Goal: Navigation & Orientation: Find specific page/section

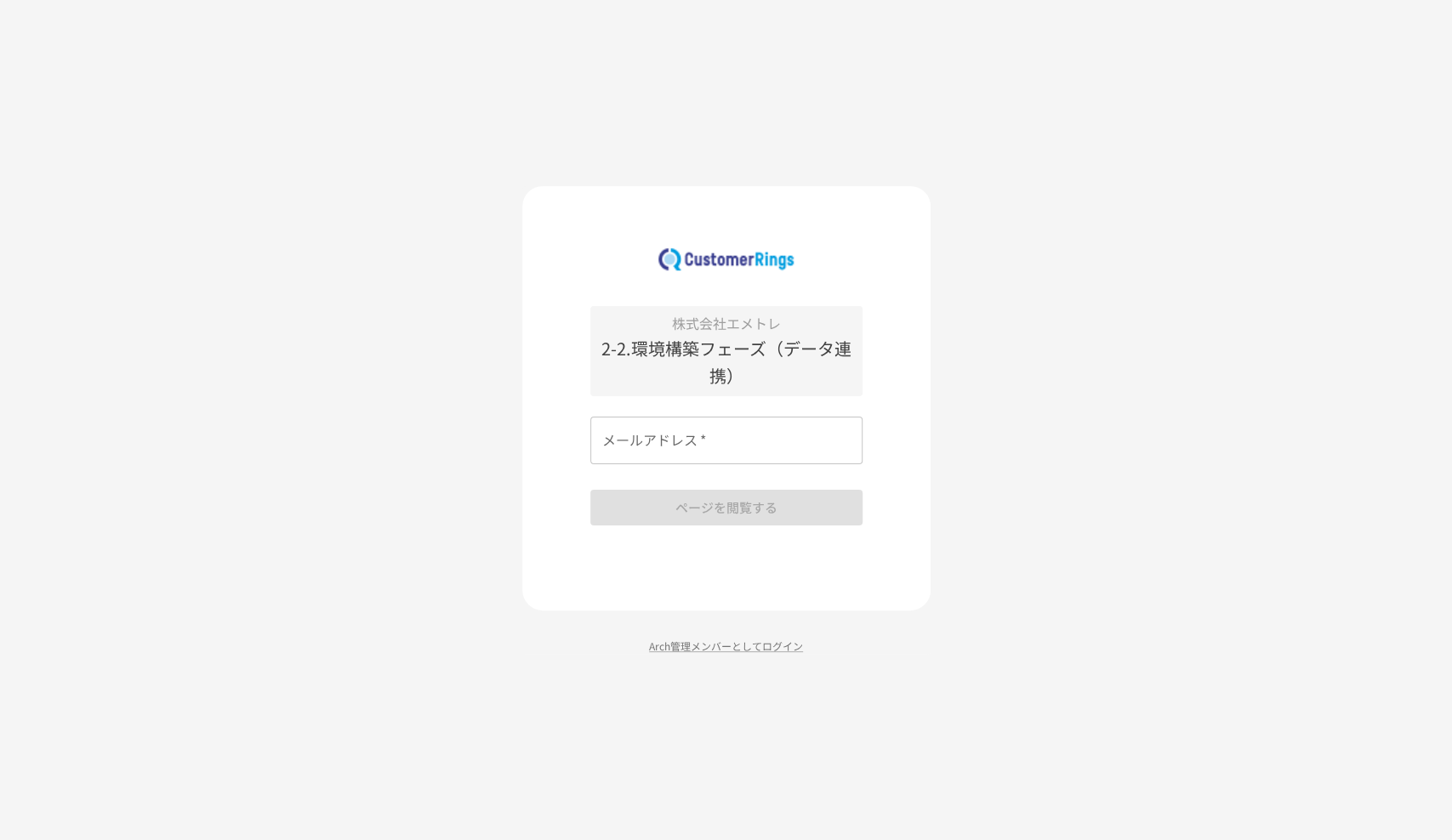
click at [696, 448] on input "メールアドレス   *" at bounding box center [726, 440] width 272 height 47
click at [679, 652] on p "Arch管理メンバーとしてログイン" at bounding box center [726, 645] width 408 height 16
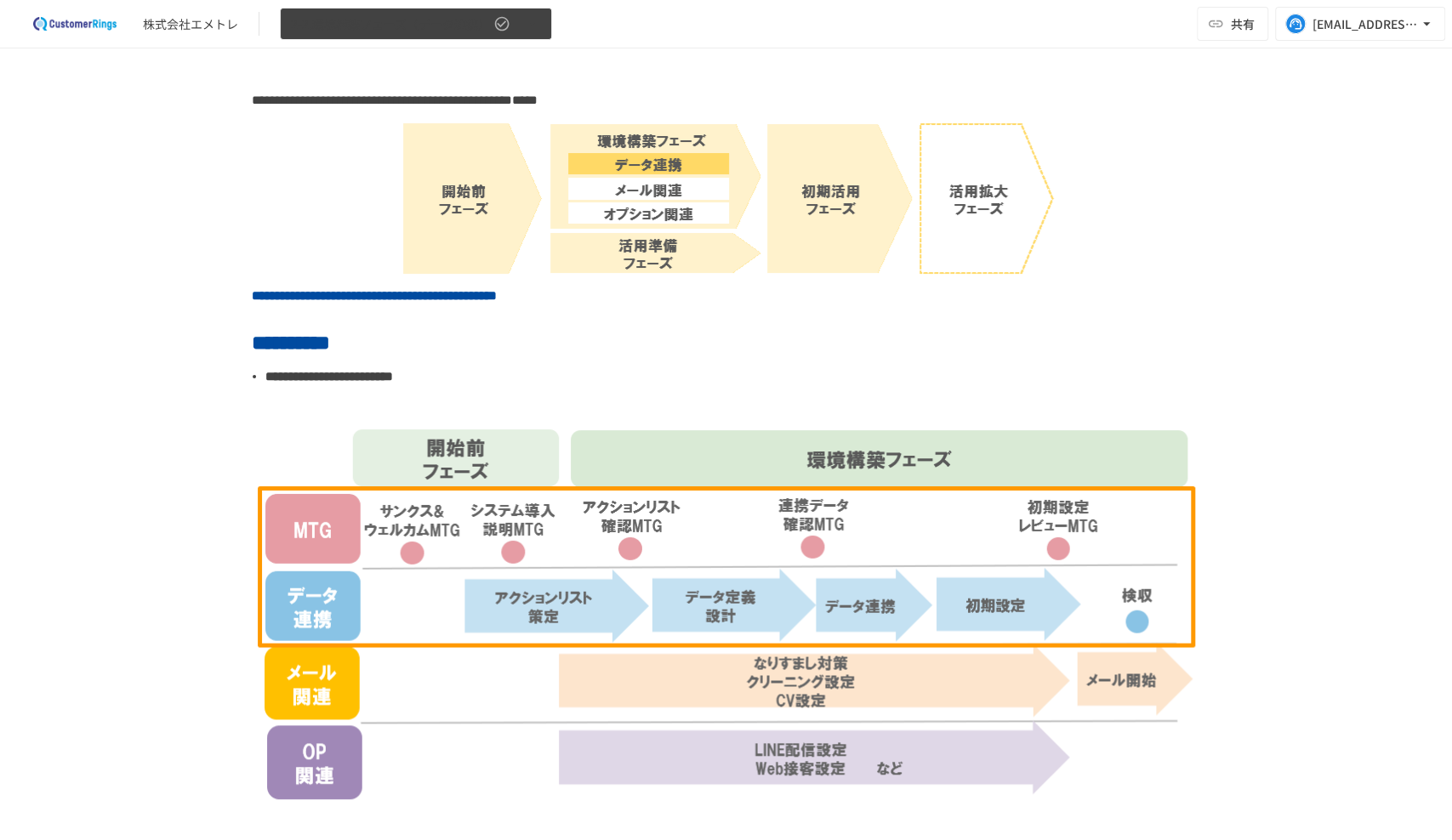
click at [456, 17] on span "2-2.環境構築フェーズ（データ連携）" at bounding box center [390, 24] width 199 height 21
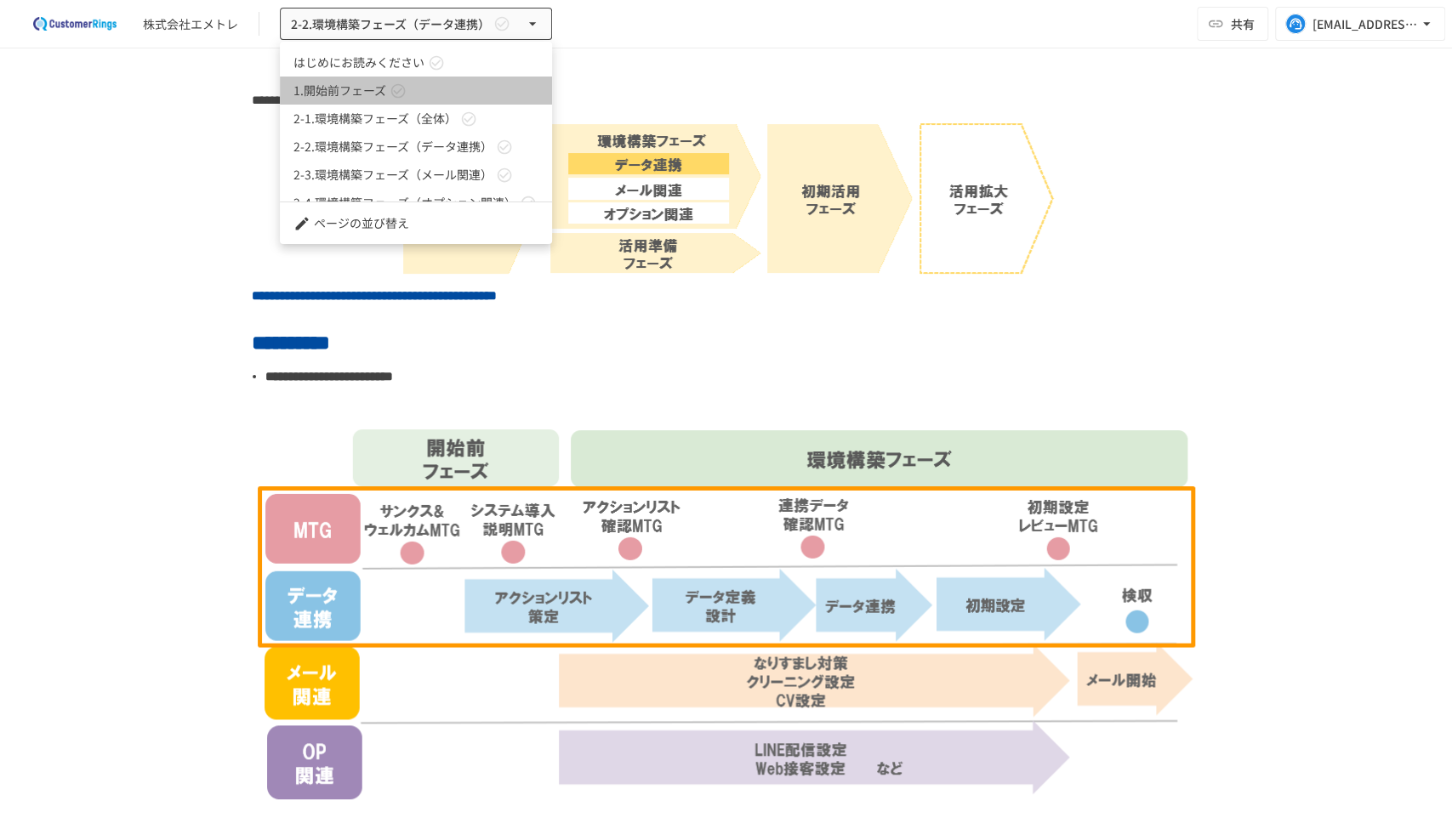
click at [339, 98] on span "1.開始前フェーズ" at bounding box center [339, 90] width 93 height 18
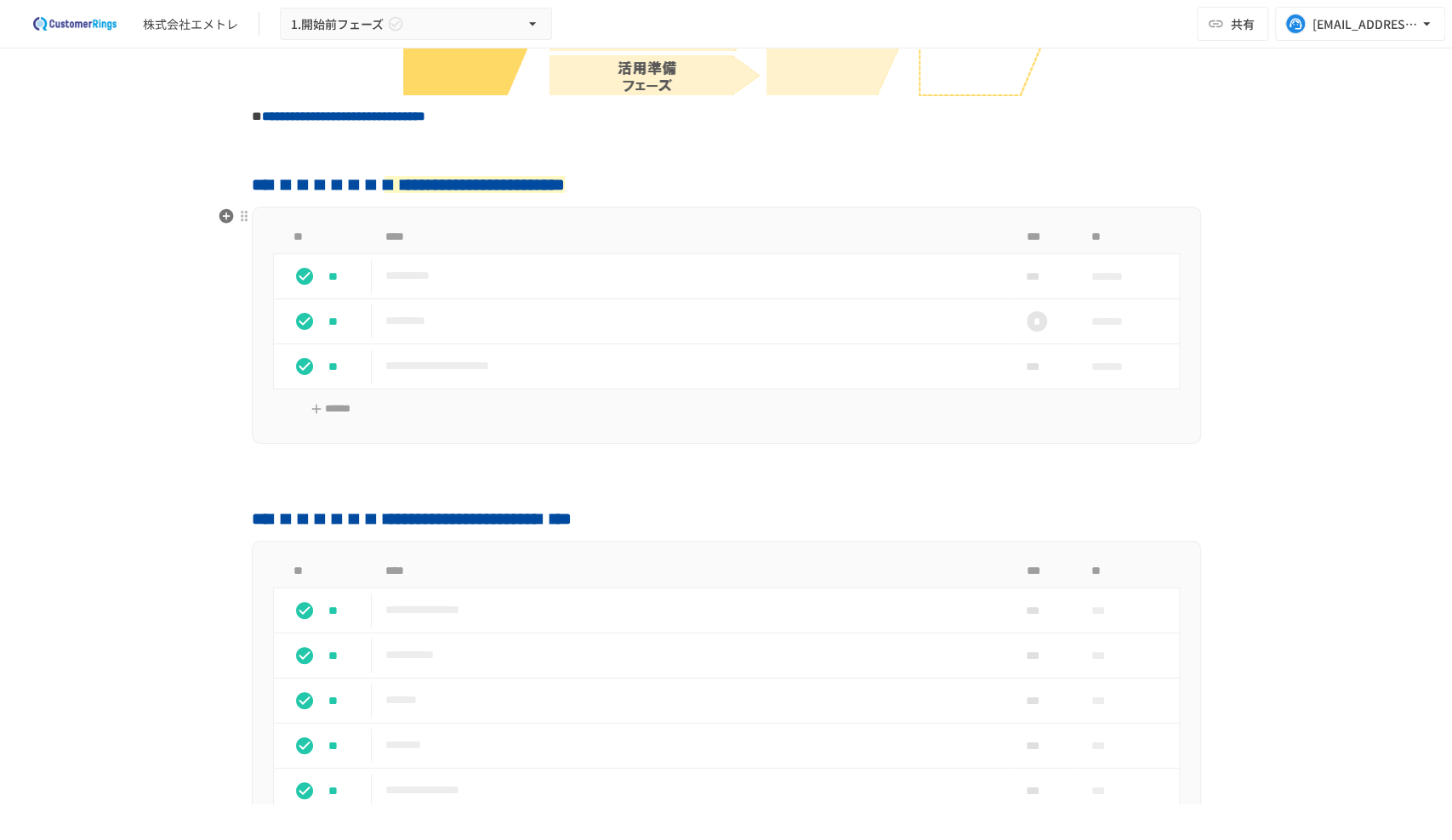
scroll to position [377, 0]
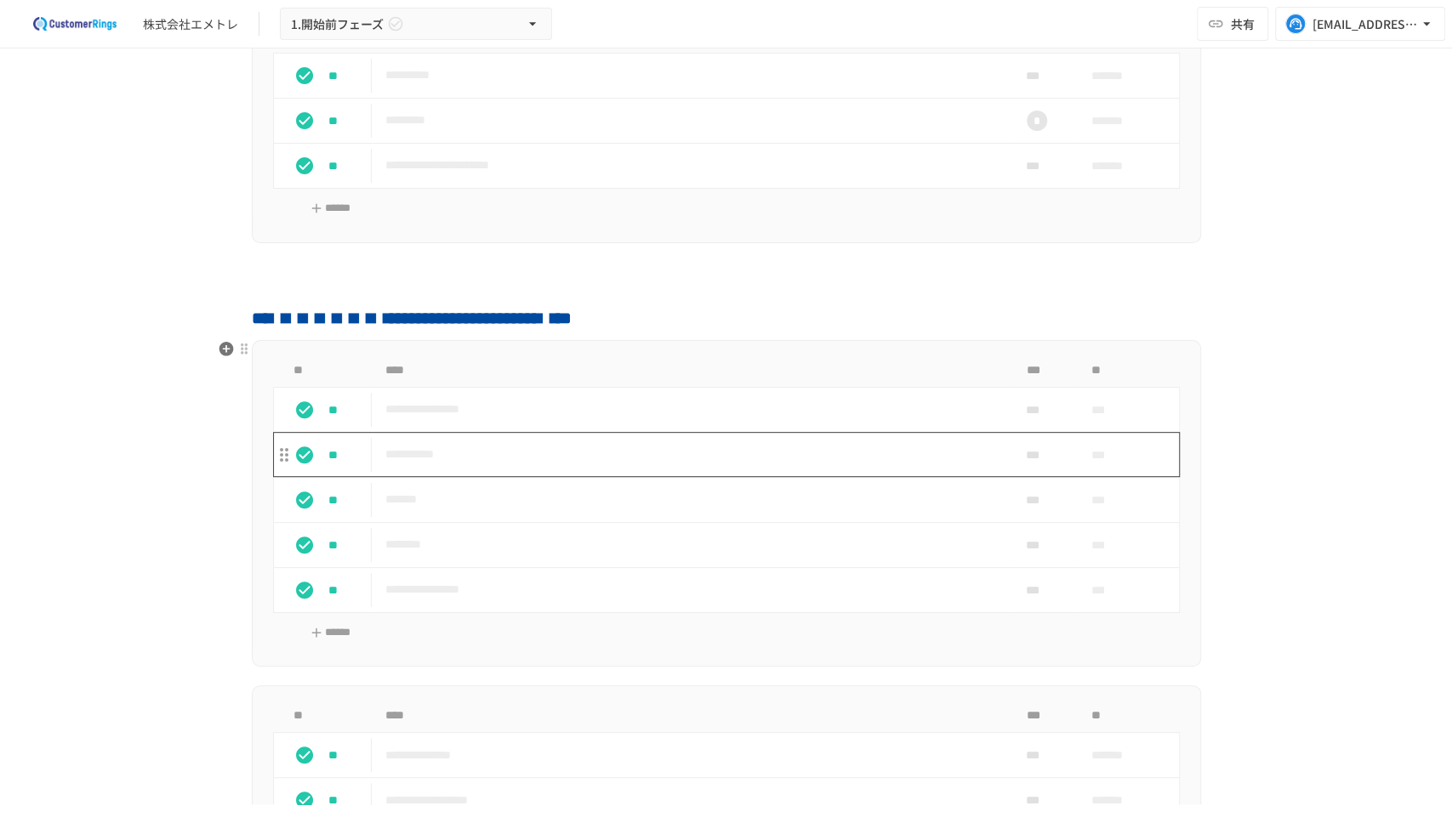
click at [463, 456] on p "**********" at bounding box center [691, 454] width 611 height 21
